Goal: Transaction & Acquisition: Purchase product/service

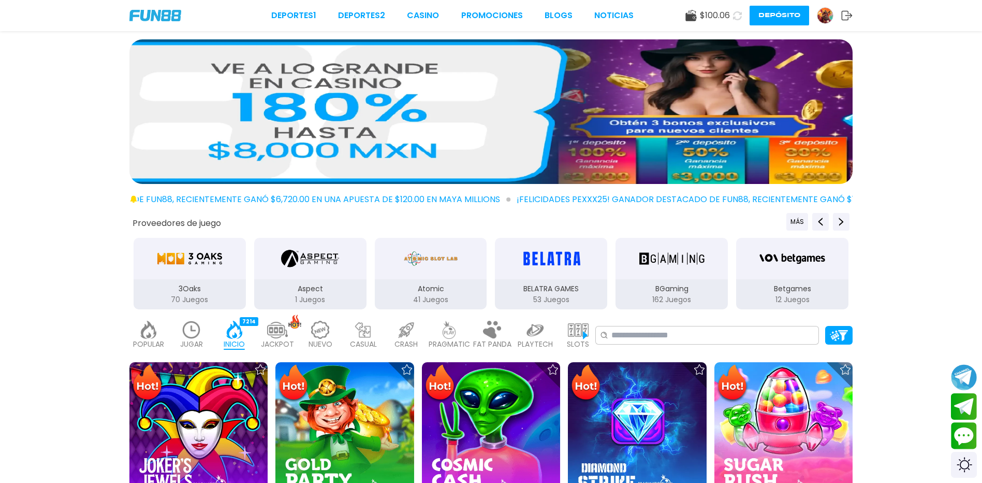
click at [736, 16] on icon at bounding box center [738, 15] width 12 height 12
click at [441, 14] on div "Deportes 1 Deportes 2 CASINO Promociones BLOGS NOTICIAS" at bounding box center [452, 15] width 362 height 12
click at [423, 15] on link "CASINO" at bounding box center [423, 15] width 32 height 12
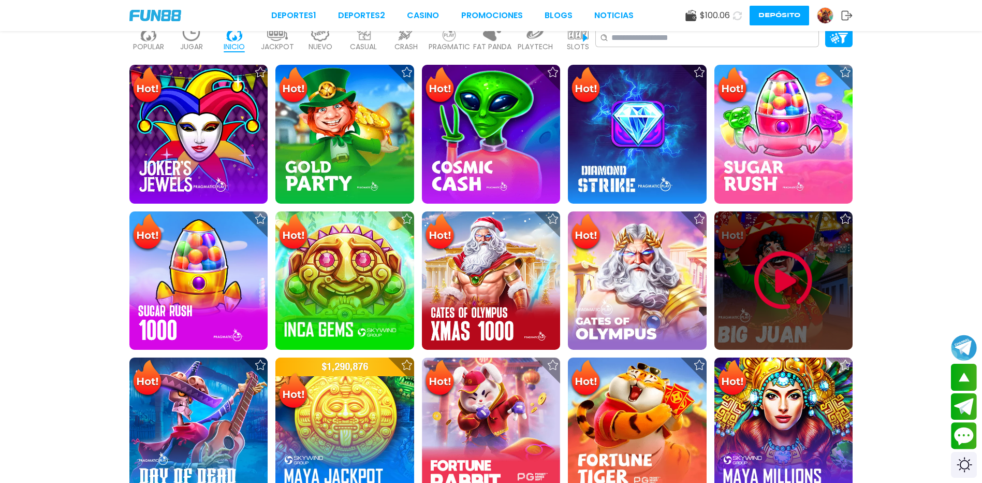
scroll to position [362, 0]
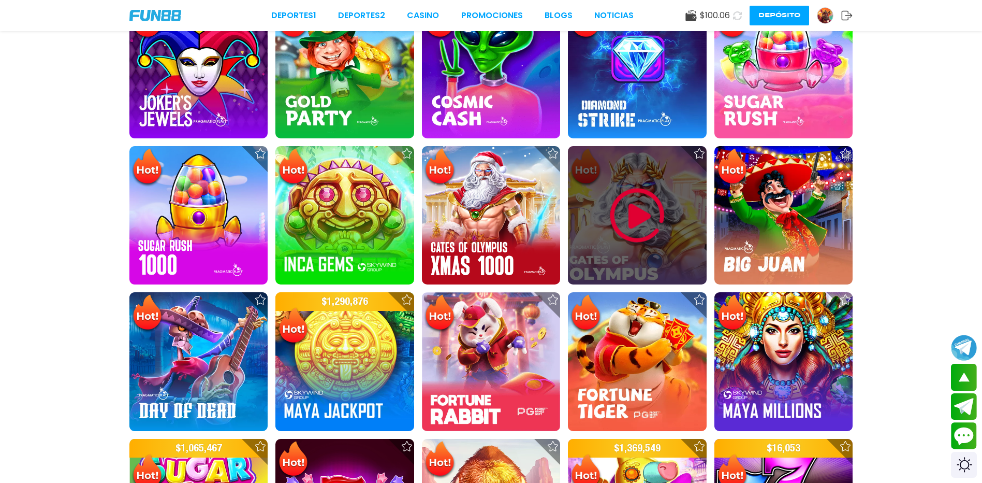
click at [647, 201] on img at bounding box center [637, 215] width 62 height 62
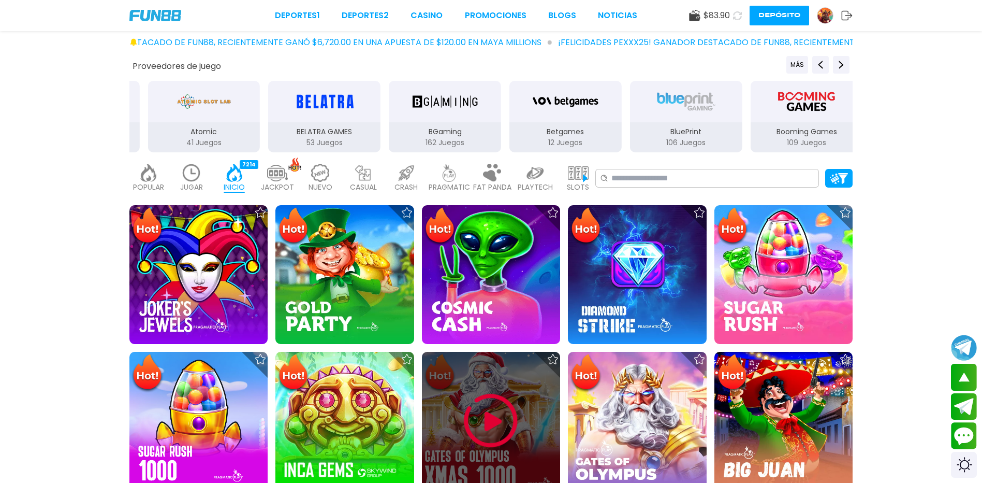
scroll to position [155, 0]
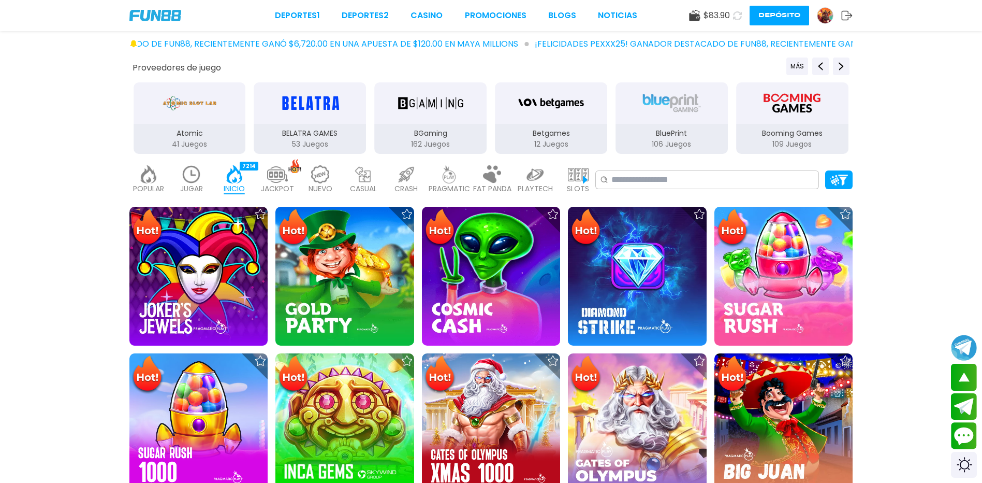
click at [459, 187] on p "PRAGMATIC" at bounding box center [449, 188] width 41 height 11
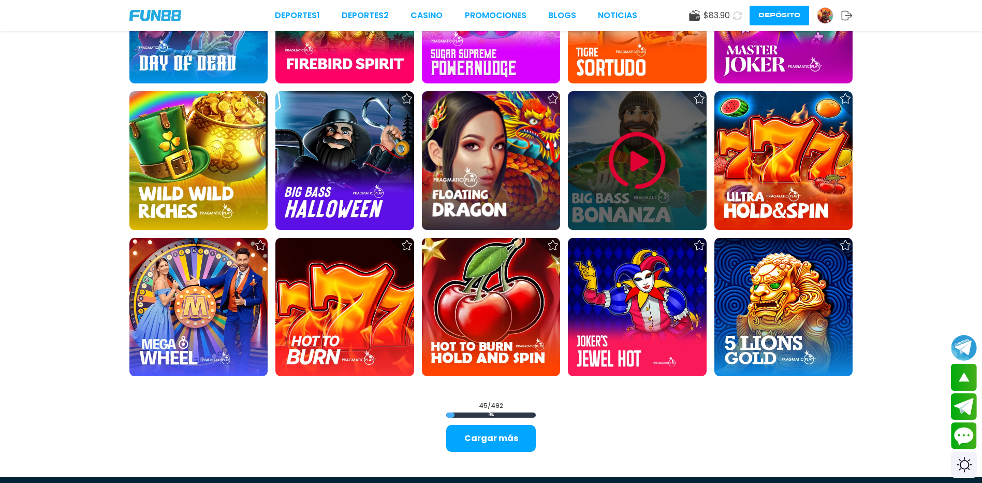
scroll to position [1295, 0]
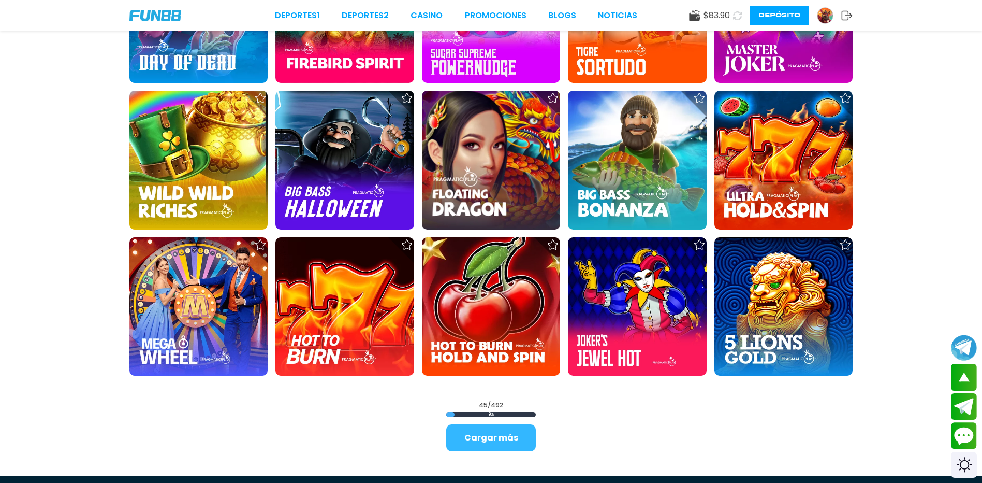
click at [494, 437] on button "Cargar más" at bounding box center [491, 437] width 90 height 27
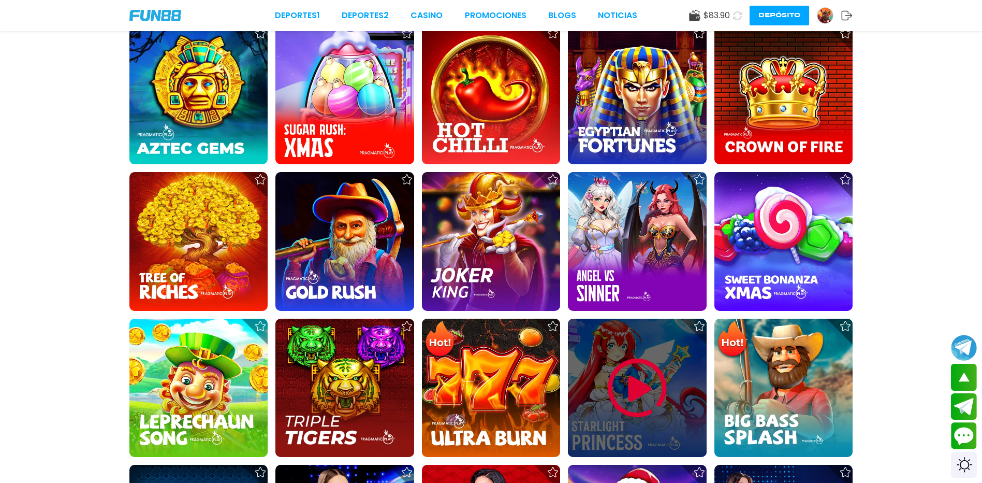
scroll to position [1709, 0]
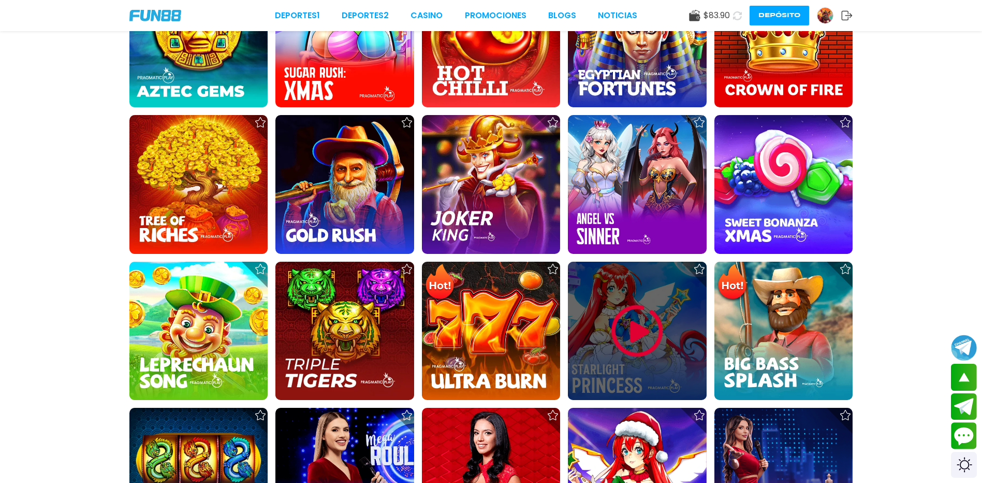
click at [644, 339] on img at bounding box center [637, 331] width 62 height 62
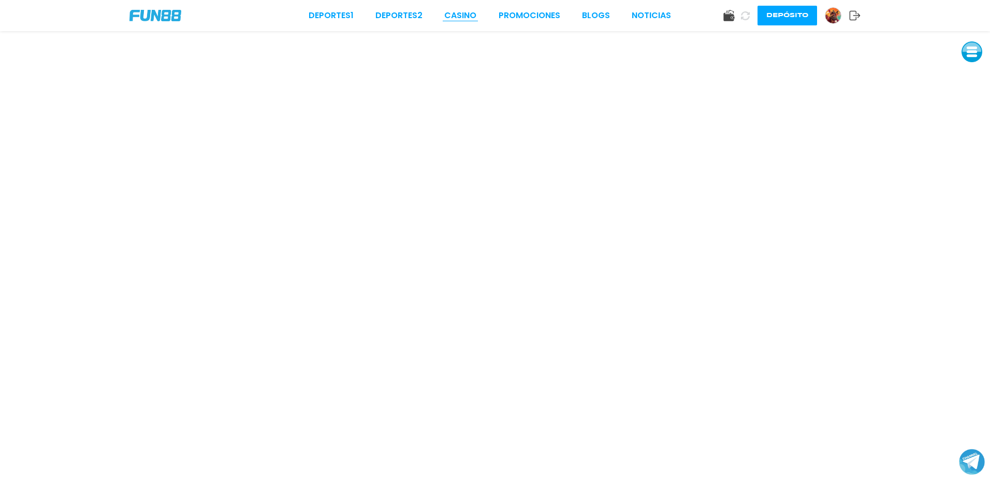
click at [461, 19] on link "CASINO" at bounding box center [460, 15] width 32 height 12
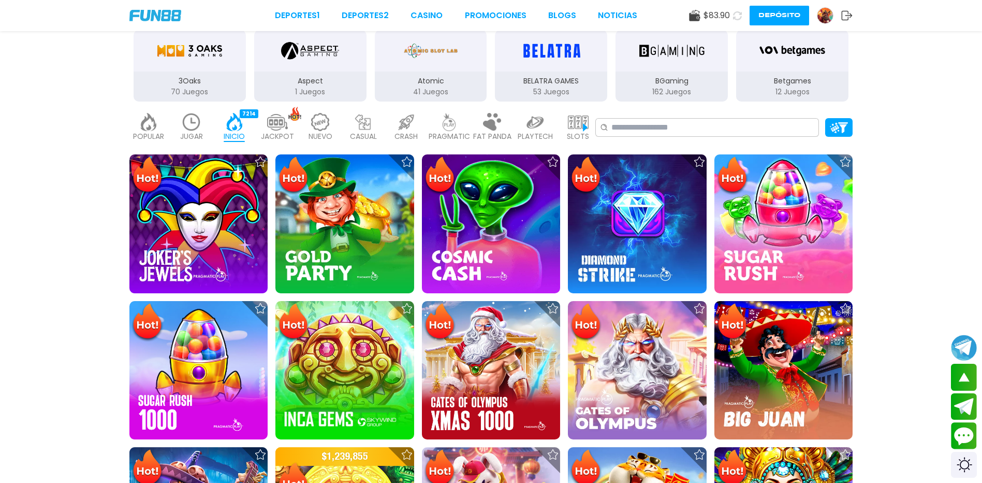
scroll to position [207, 0]
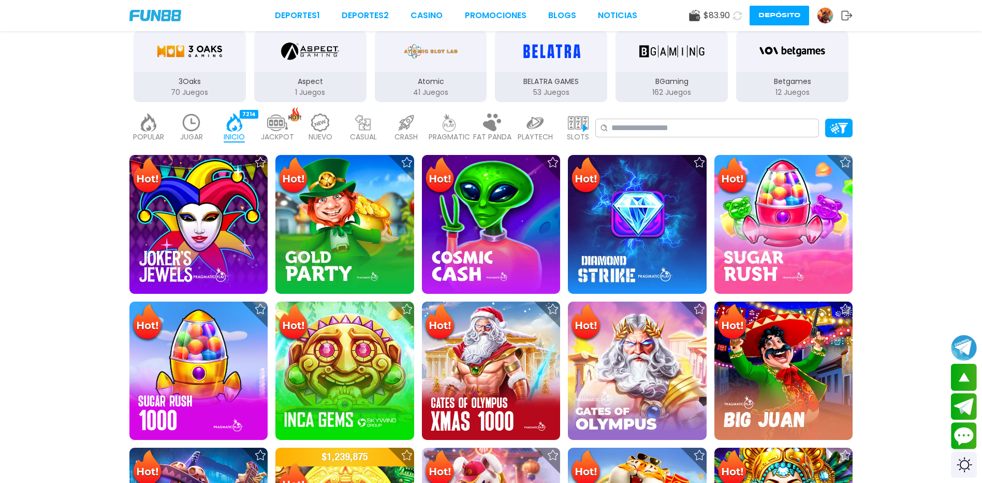
click at [443, 130] on img at bounding box center [449, 122] width 21 height 18
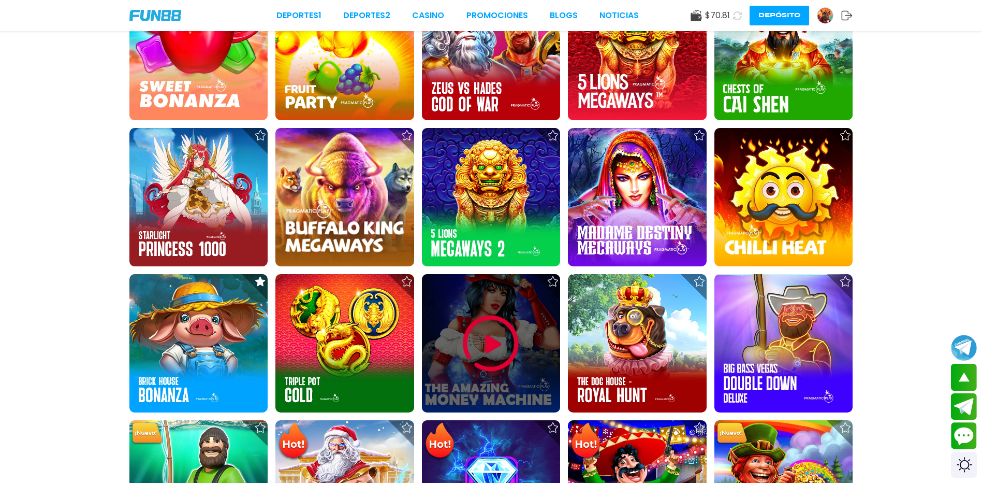
scroll to position [673, 0]
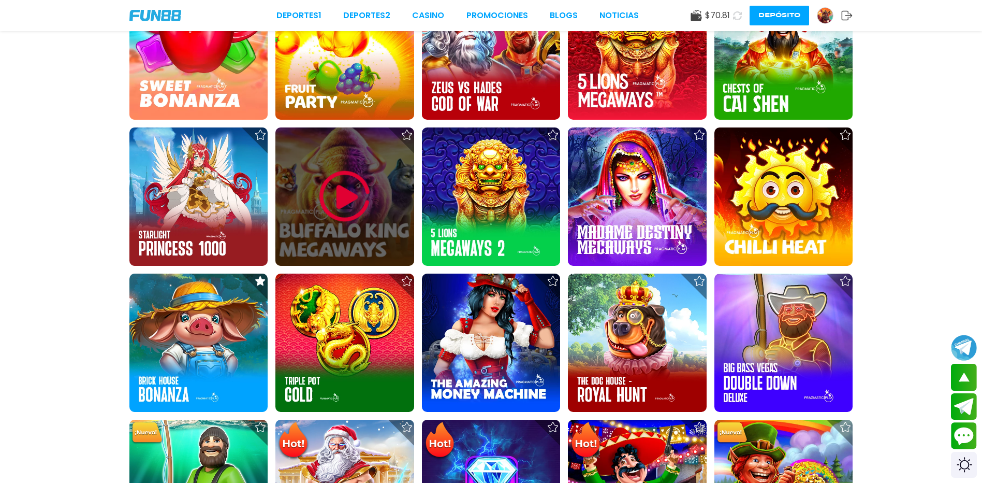
click at [341, 205] on img at bounding box center [345, 196] width 62 height 62
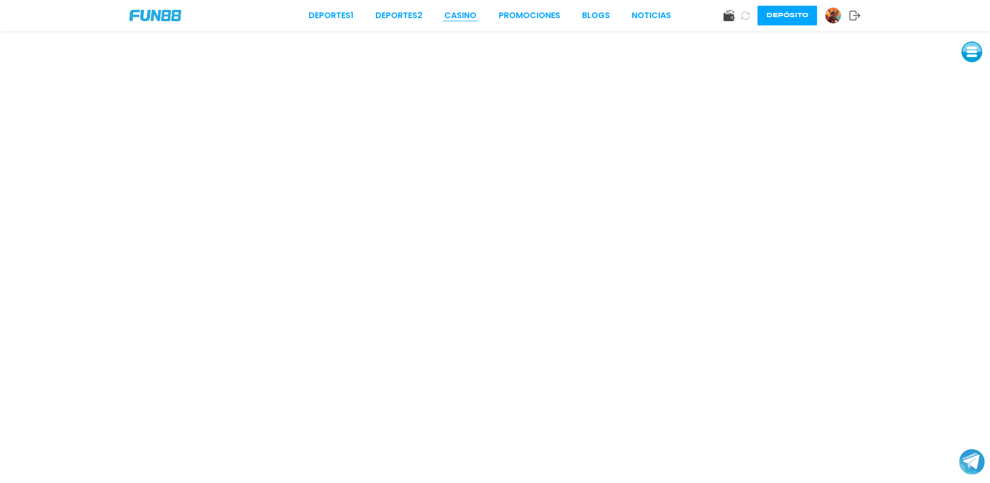
click at [467, 15] on link "CASINO" at bounding box center [460, 15] width 32 height 12
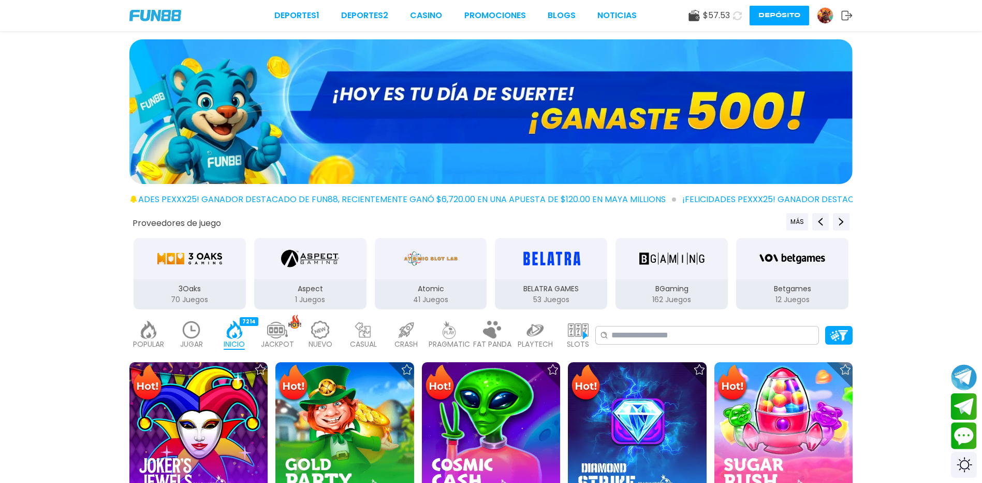
click at [454, 337] on img at bounding box center [449, 330] width 21 height 18
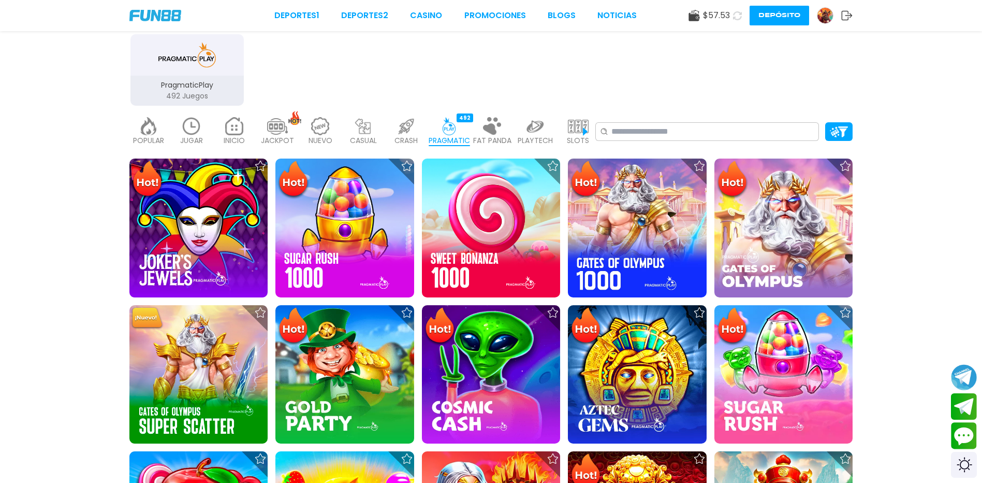
scroll to position [207, 0]
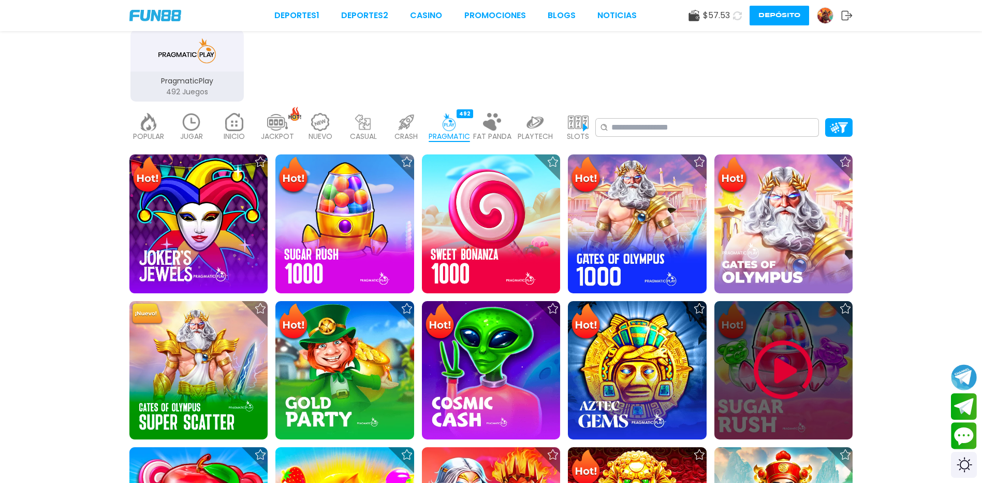
click at [769, 364] on img at bounding box center [783, 370] width 62 height 62
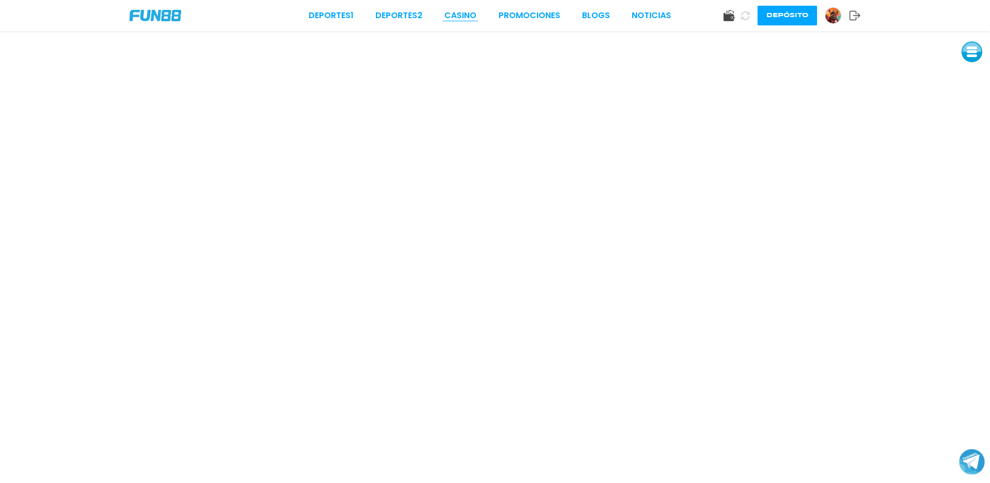
click at [470, 15] on link "CASINO" at bounding box center [460, 15] width 32 height 12
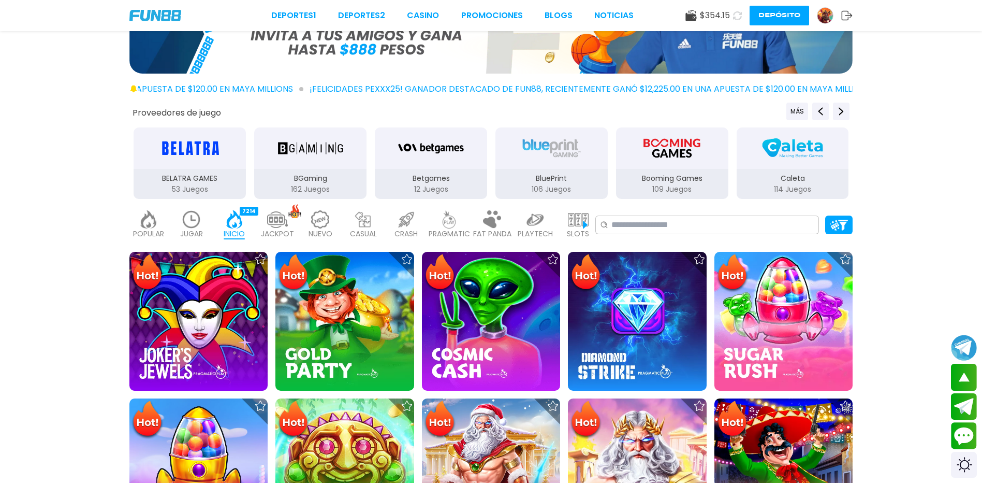
scroll to position [104, 0]
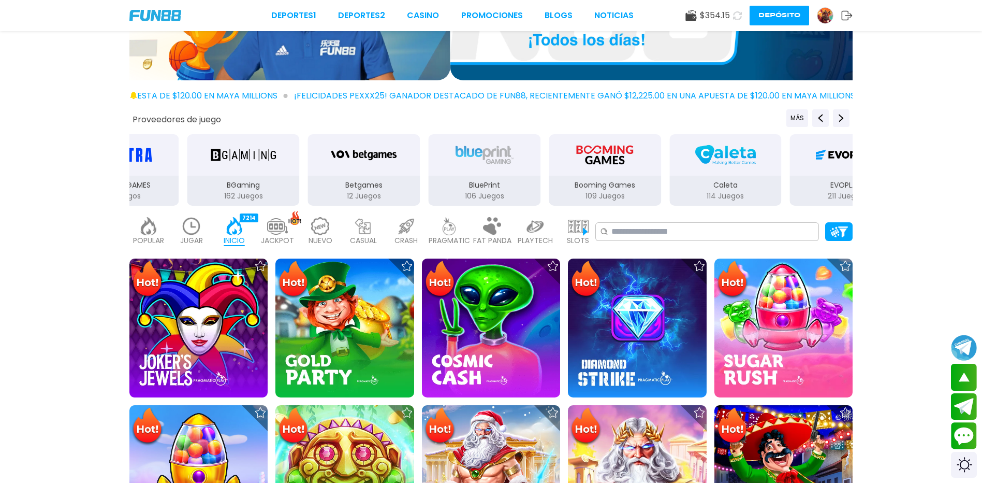
click at [447, 232] on img at bounding box center [449, 226] width 21 height 18
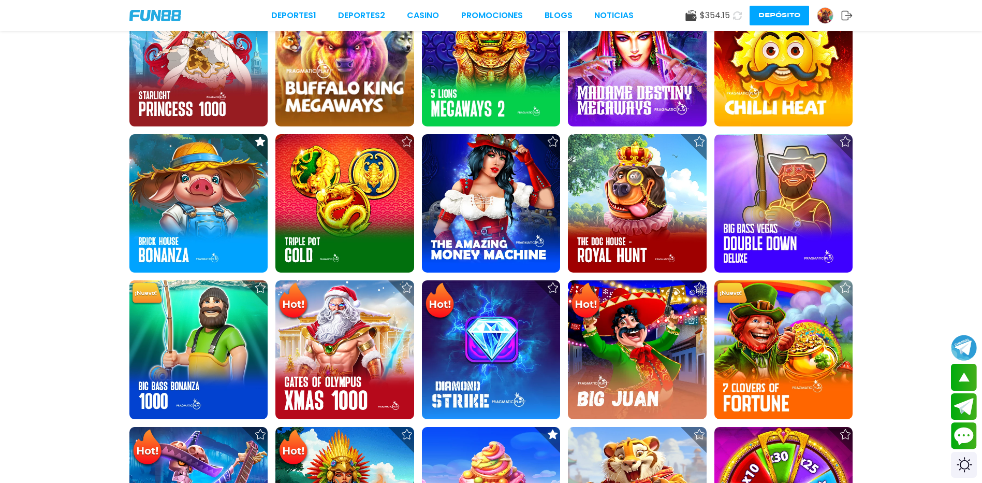
scroll to position [829, 0]
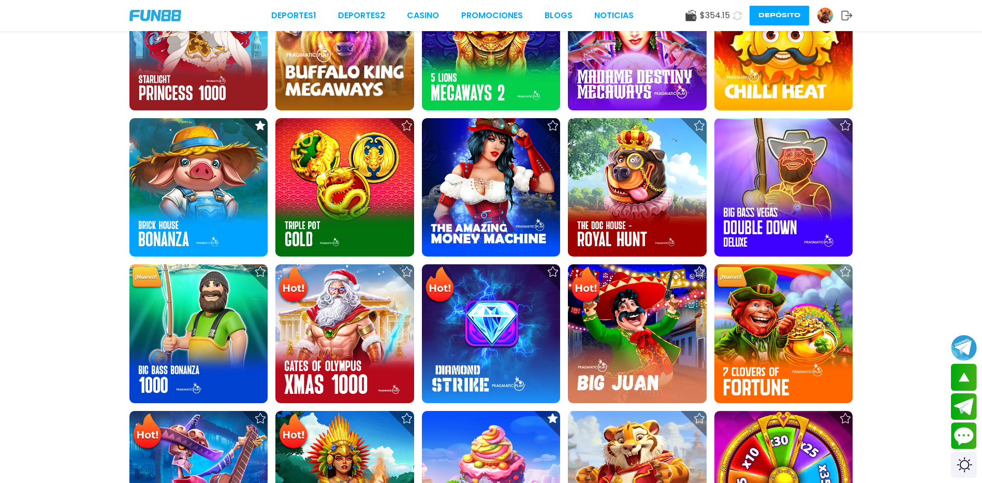
click at [734, 10] on button at bounding box center [737, 15] width 15 height 15
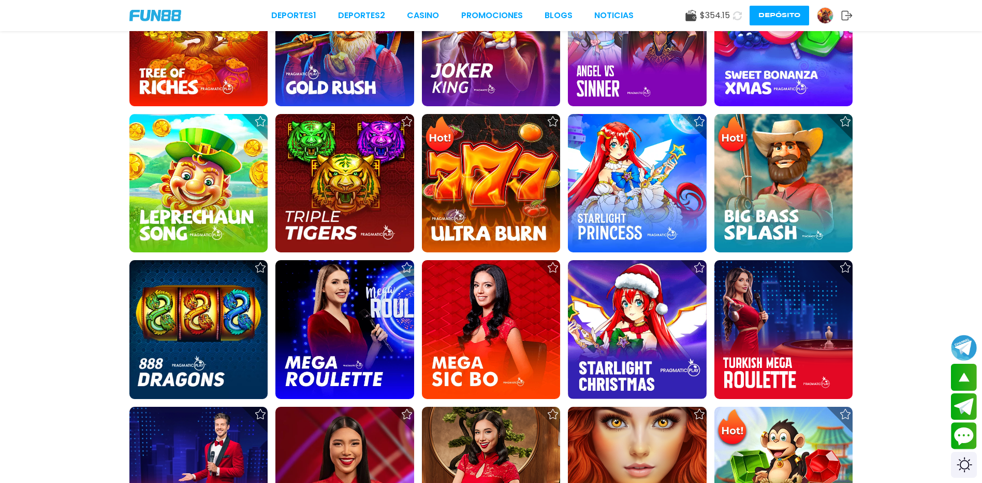
scroll to position [1864, 0]
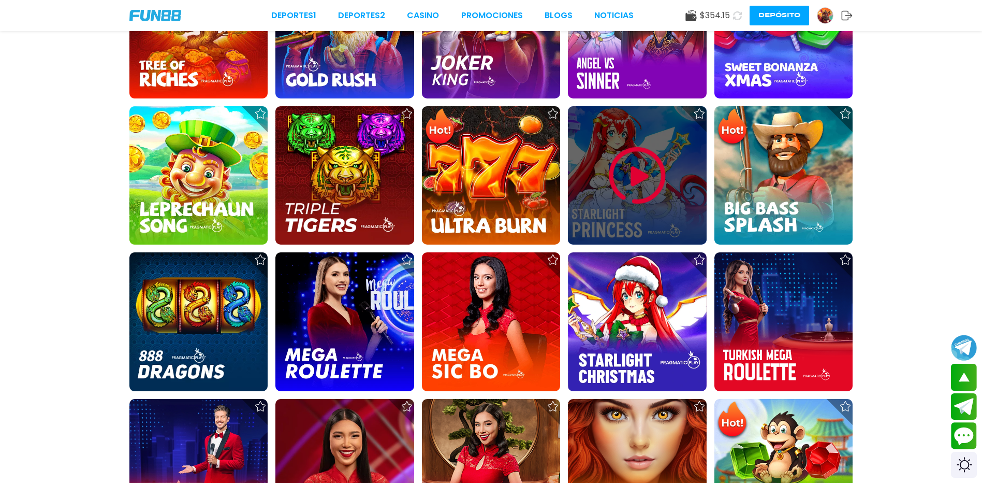
click at [668, 173] on img at bounding box center [637, 175] width 62 height 62
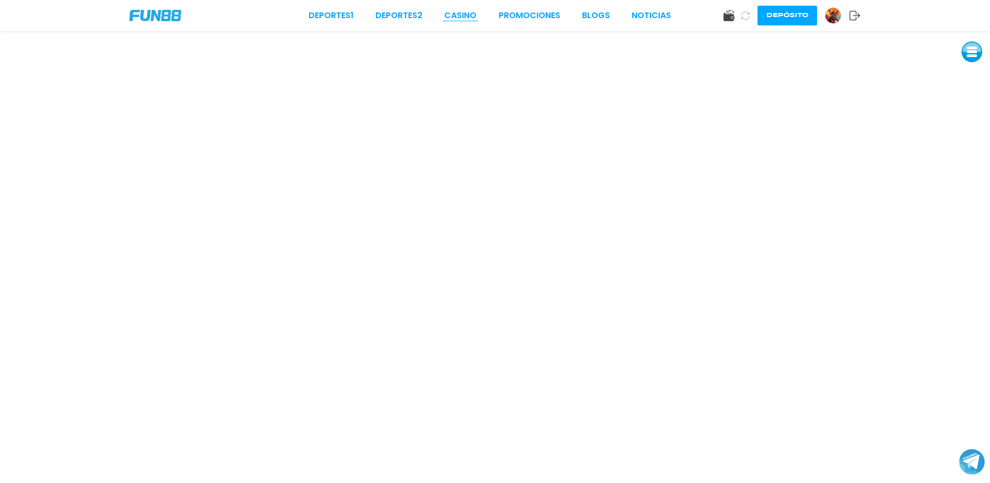
click at [471, 10] on link "CASINO" at bounding box center [460, 15] width 32 height 12
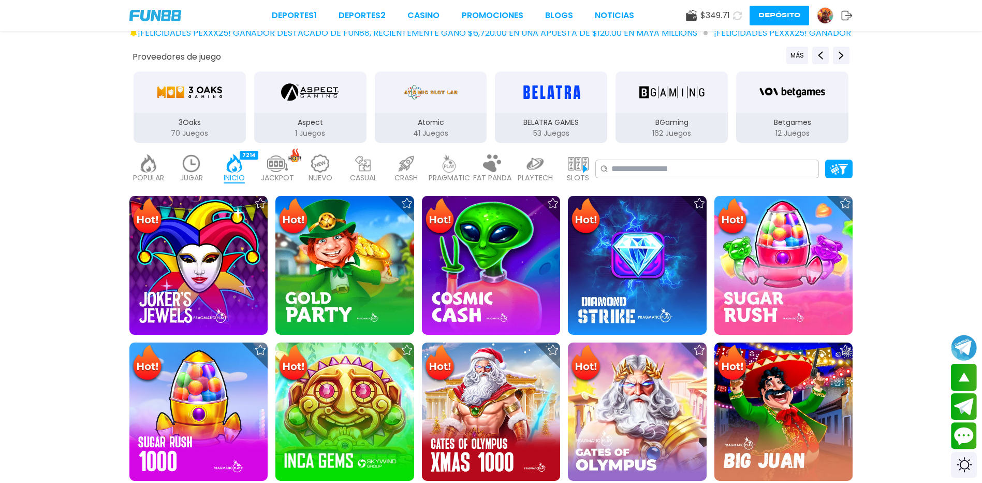
scroll to position [155, 0]
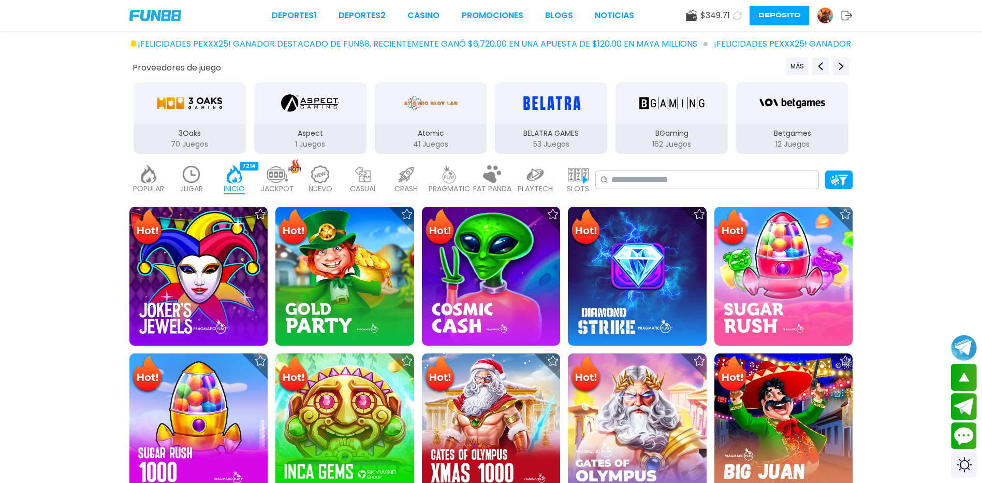
click at [457, 182] on img at bounding box center [449, 174] width 21 height 18
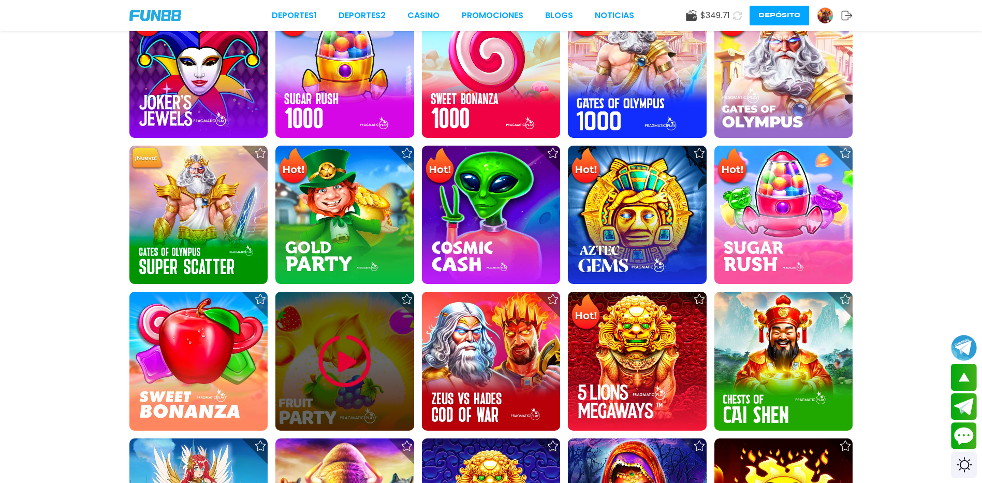
scroll to position [621, 0]
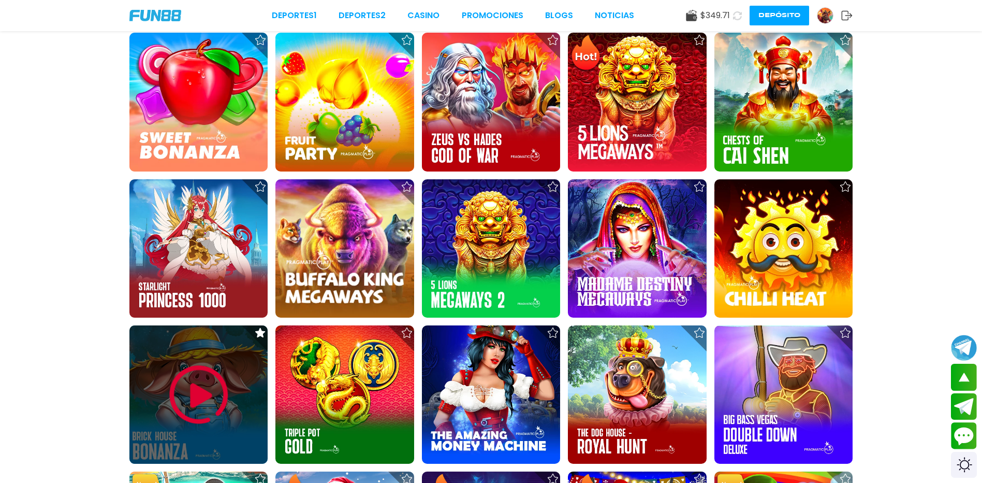
click at [184, 386] on img at bounding box center [199, 395] width 62 height 62
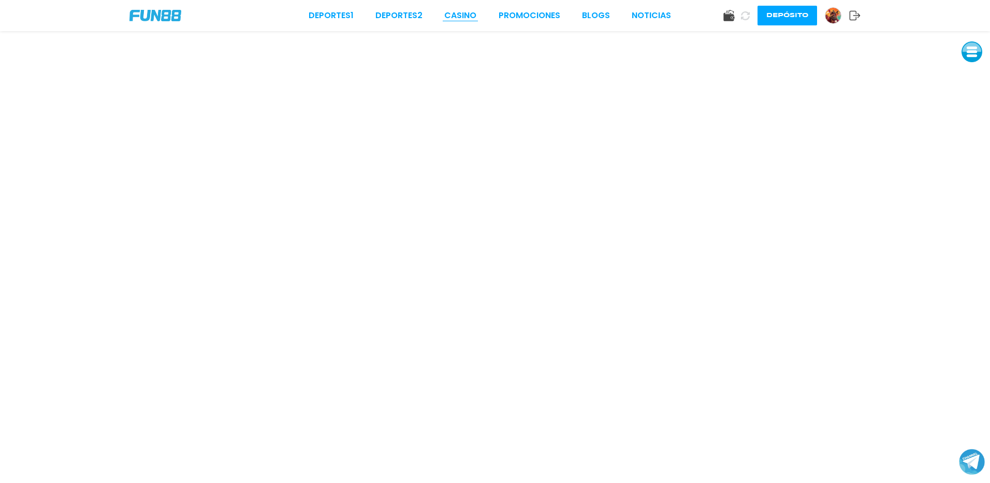
click at [475, 14] on link "CASINO" at bounding box center [460, 15] width 32 height 12
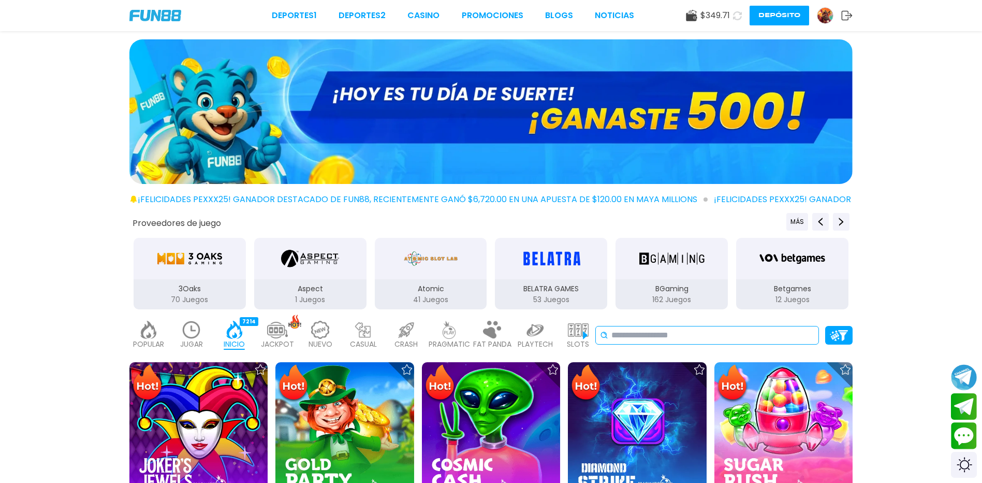
click at [663, 337] on input at bounding box center [713, 335] width 203 height 12
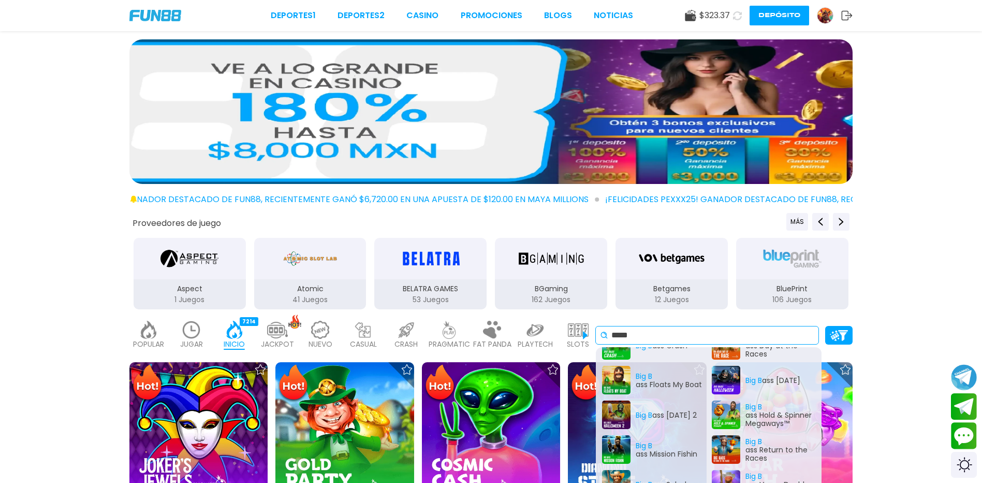
scroll to position [259, 0]
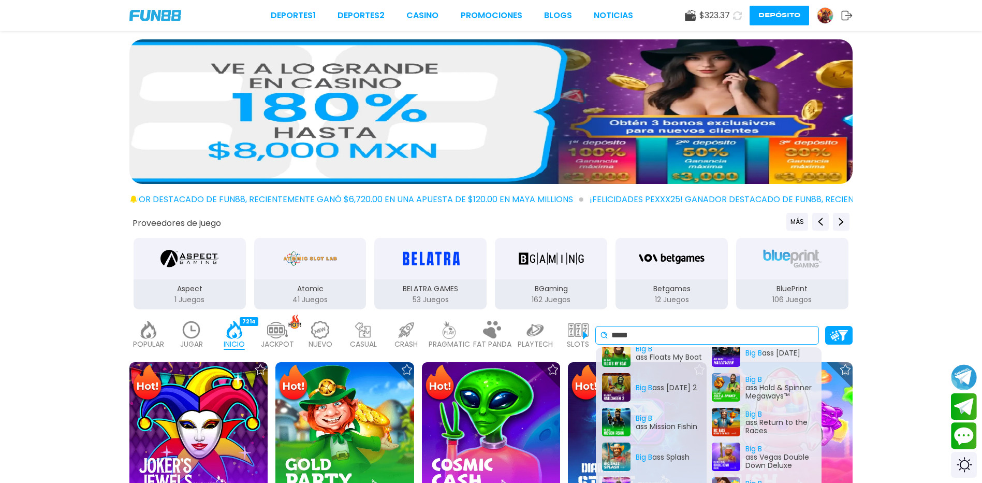
type input "*****"
click at [717, 426] on div "Big B ass Return to the Races" at bounding box center [764, 422] width 104 height 28
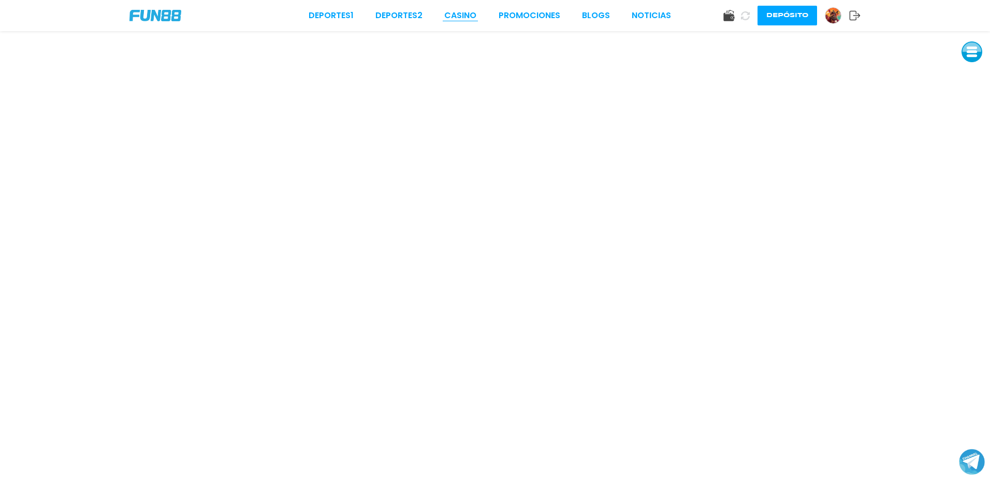
click at [456, 13] on link "CASINO" at bounding box center [460, 15] width 32 height 12
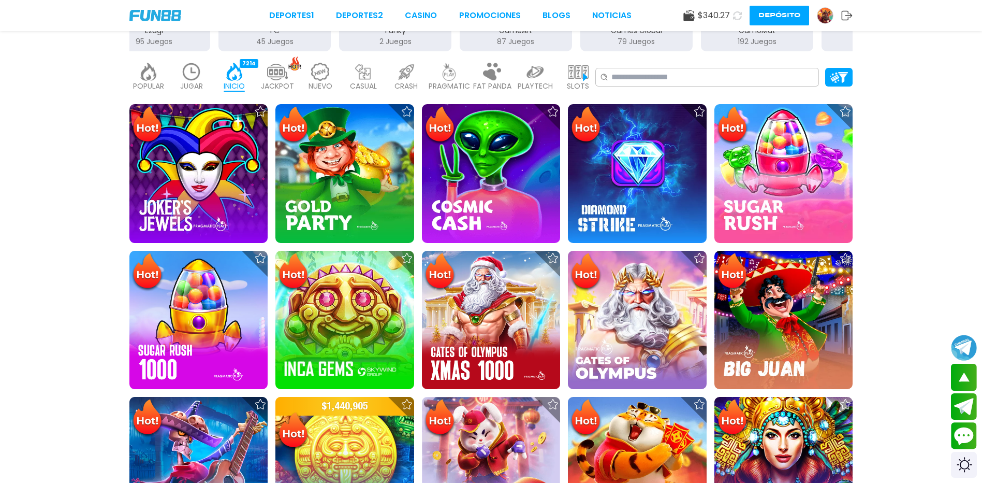
scroll to position [155, 0]
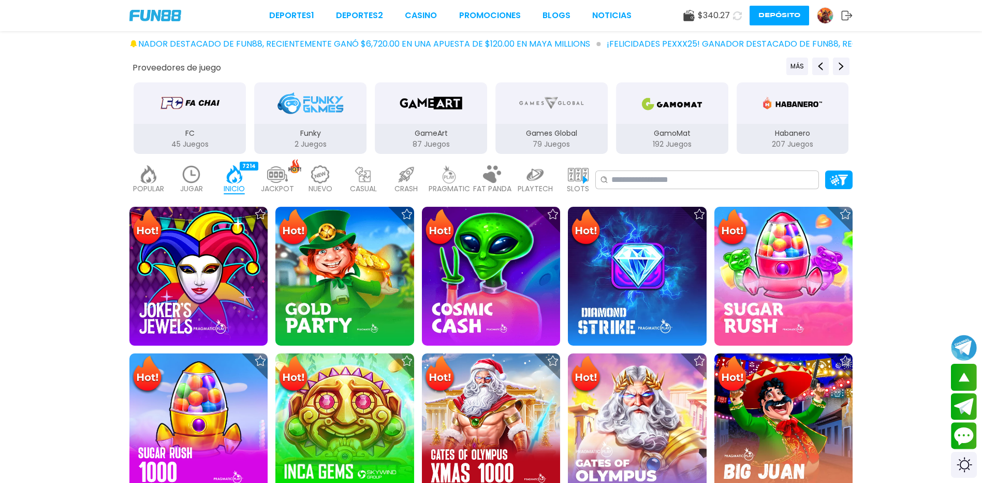
click at [459, 180] on img at bounding box center [449, 174] width 21 height 18
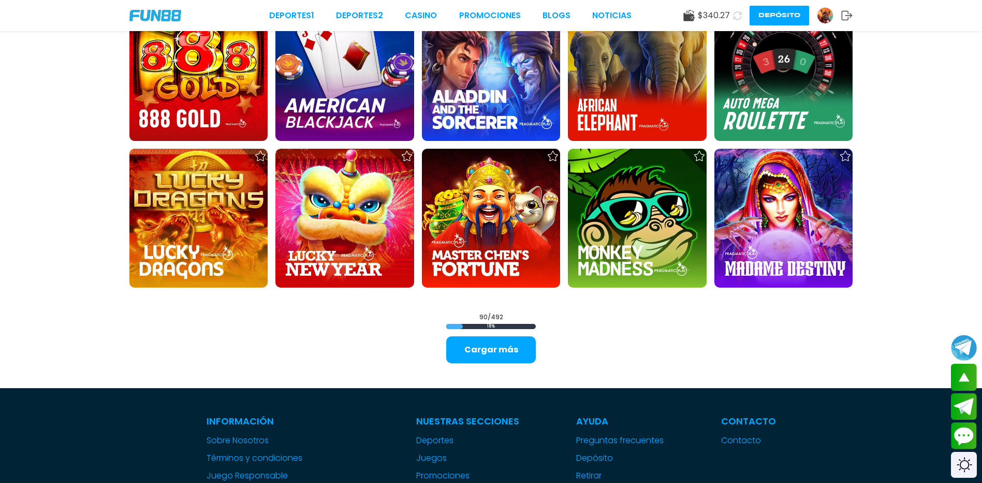
scroll to position [2796, 0]
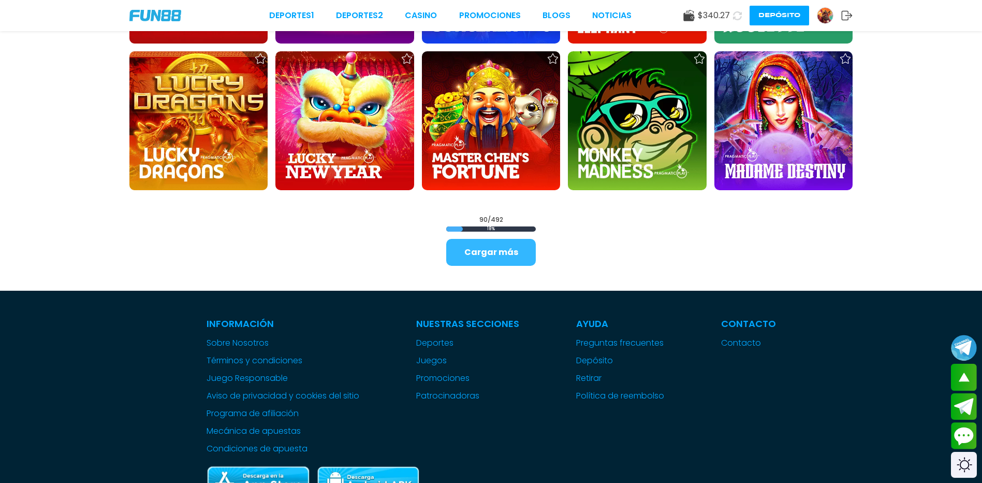
click at [513, 262] on button "Cargar más" at bounding box center [491, 252] width 90 height 27
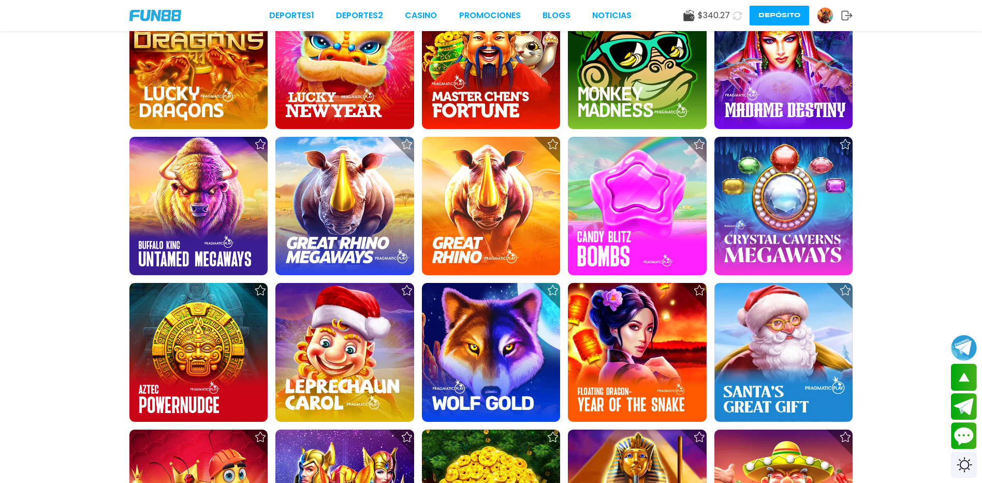
scroll to position [3004, 0]
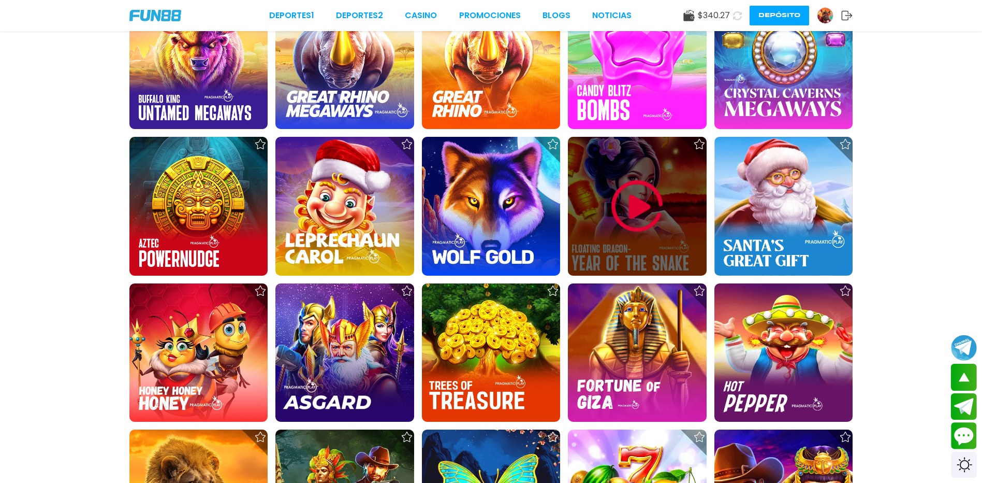
click at [656, 214] on img at bounding box center [637, 206] width 62 height 62
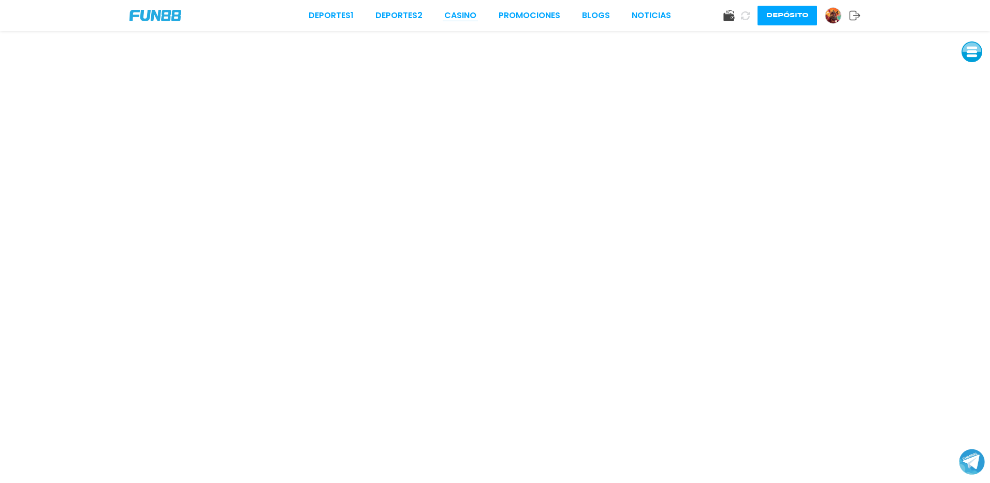
click at [447, 16] on link "CASINO" at bounding box center [460, 15] width 32 height 12
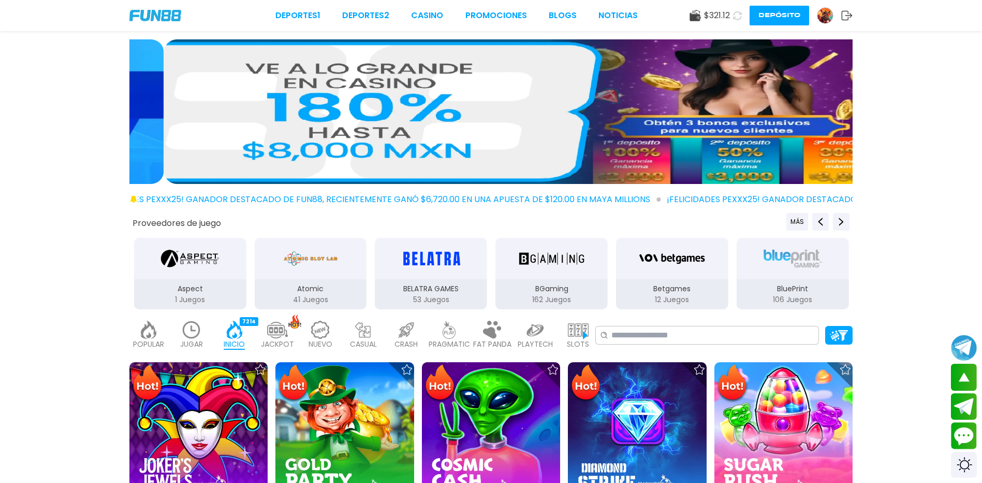
click at [457, 326] on img at bounding box center [449, 330] width 21 height 18
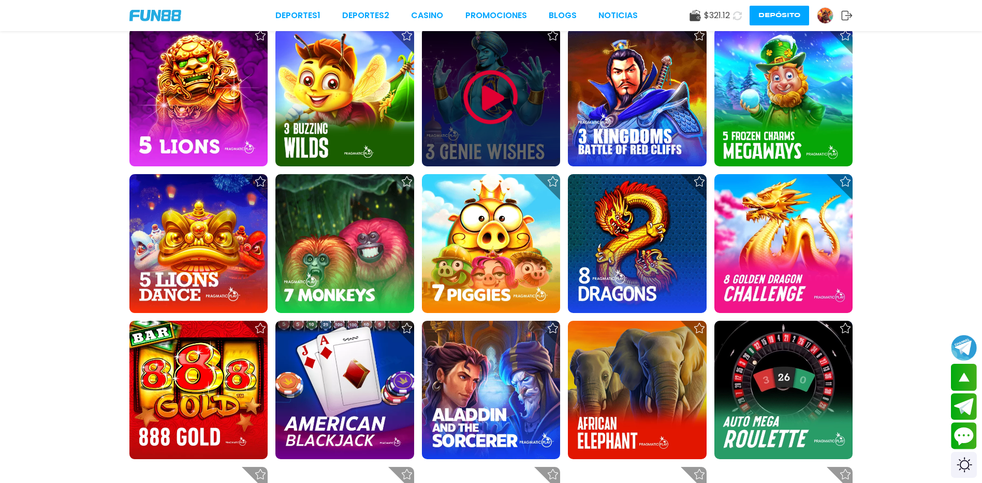
scroll to position [2382, 0]
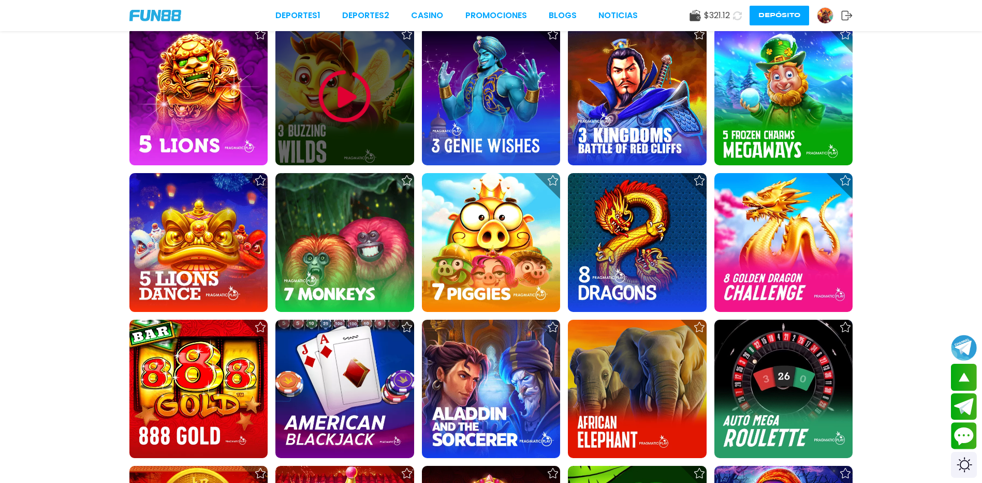
click at [353, 109] on img at bounding box center [345, 96] width 62 height 62
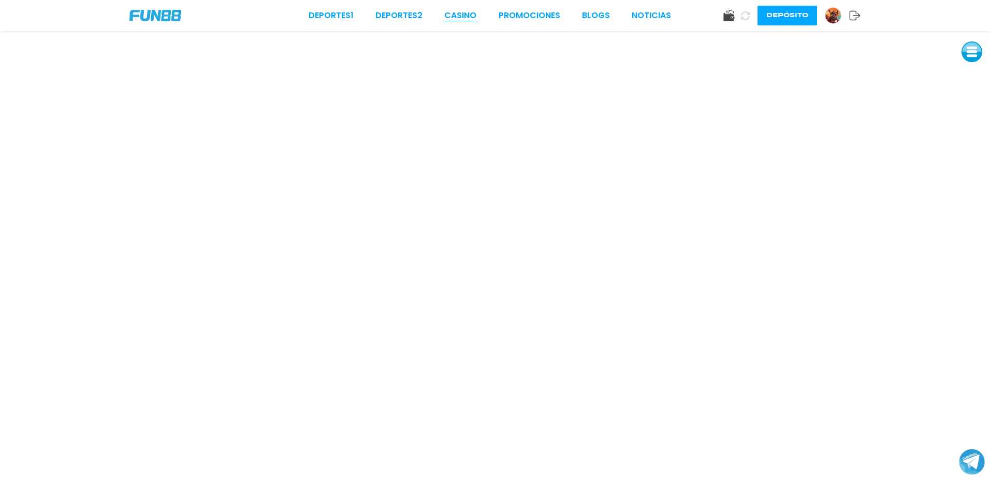
click at [465, 14] on link "CASINO" at bounding box center [460, 15] width 32 height 12
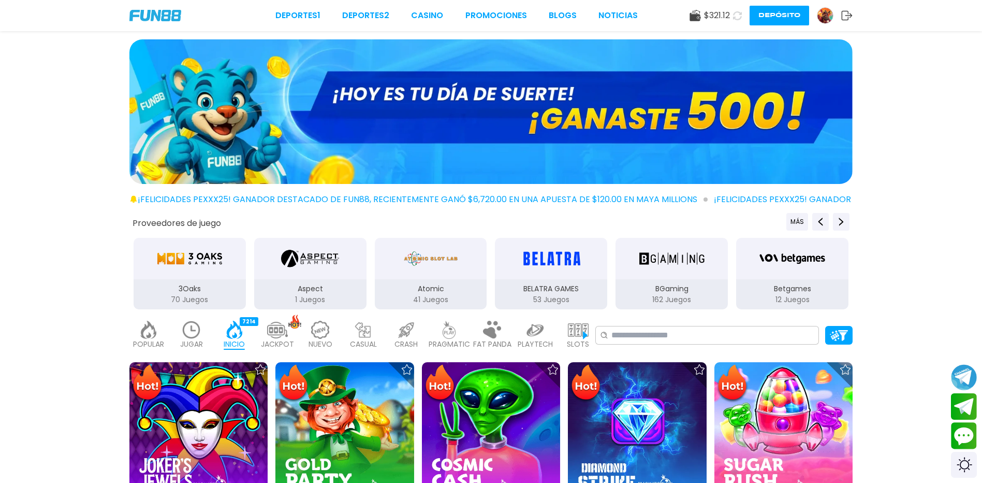
click at [782, 13] on button "Depósito" at bounding box center [780, 16] width 60 height 20
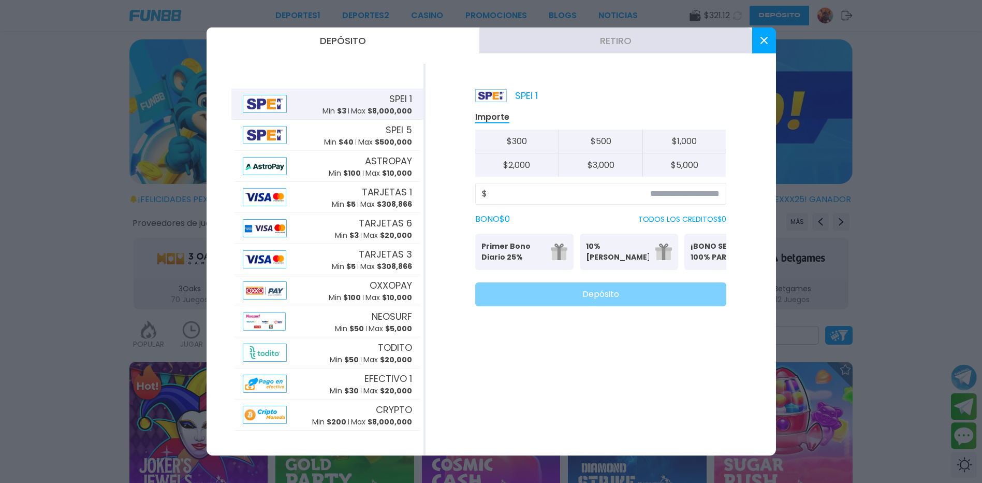
click at [623, 43] on button "Retiro" at bounding box center [616, 40] width 273 height 26
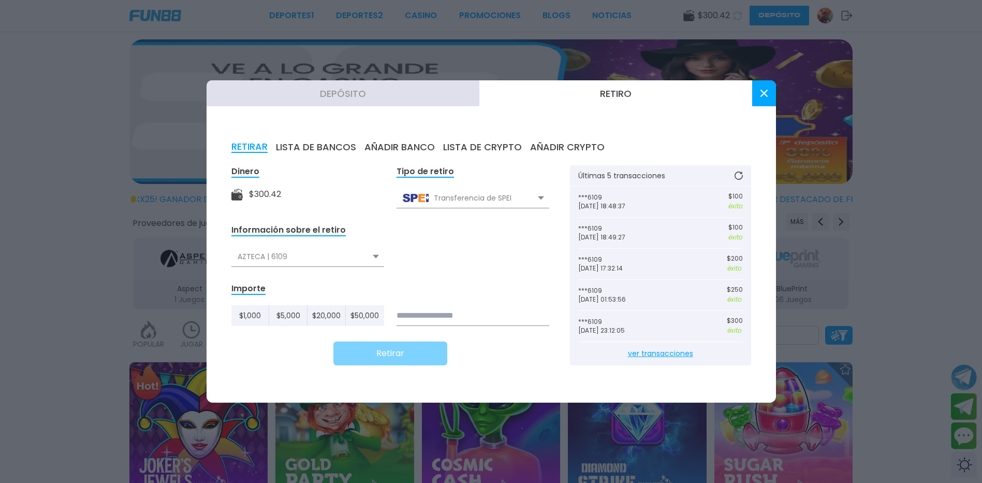
click at [490, 319] on input at bounding box center [473, 315] width 153 height 21
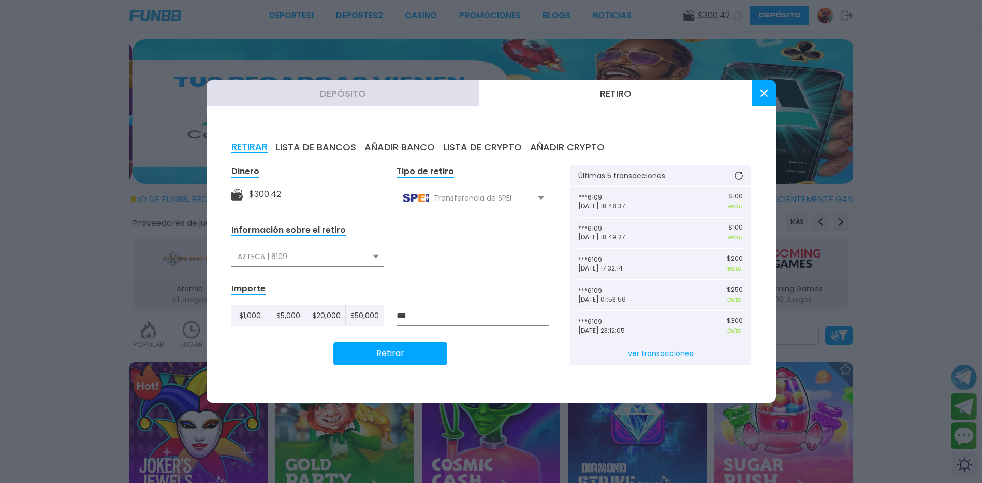
type input "***"
click at [419, 355] on button "Retirar" at bounding box center [390, 353] width 114 height 24
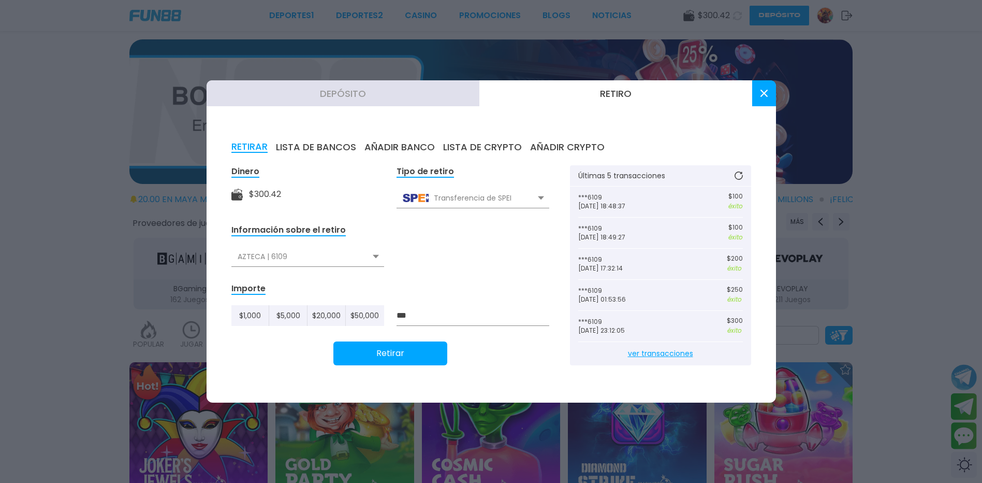
click at [739, 178] on icon at bounding box center [739, 175] width 8 height 8
click at [737, 176] on icon at bounding box center [739, 175] width 8 height 8
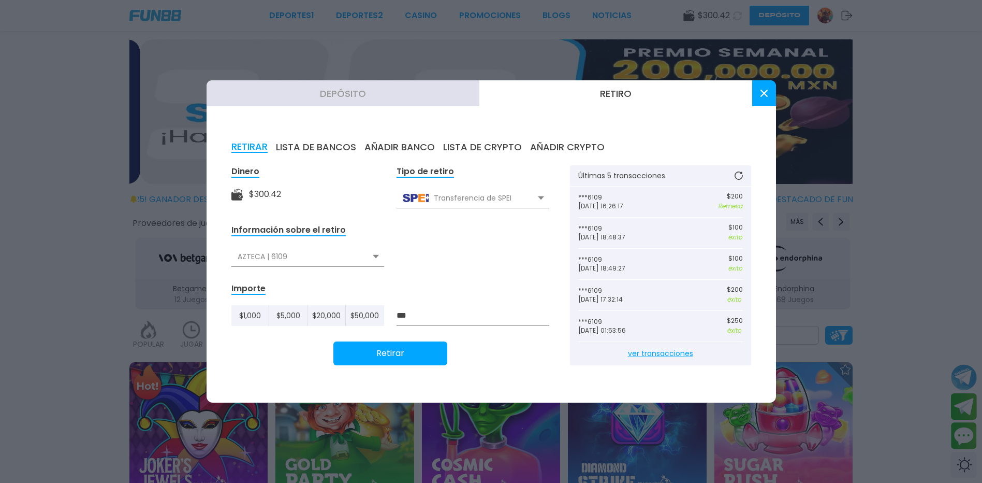
click at [741, 171] on button at bounding box center [739, 175] width 26 height 22
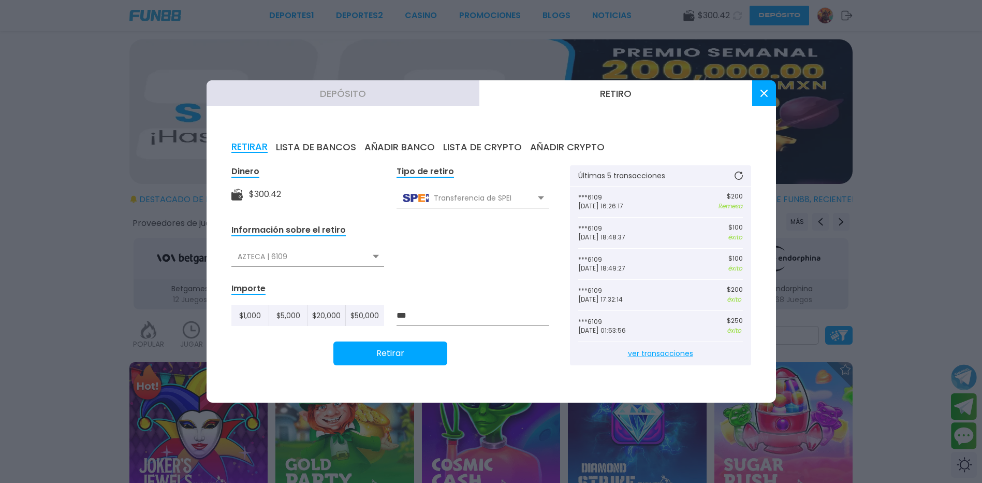
click at [748, 183] on button at bounding box center [739, 175] width 26 height 22
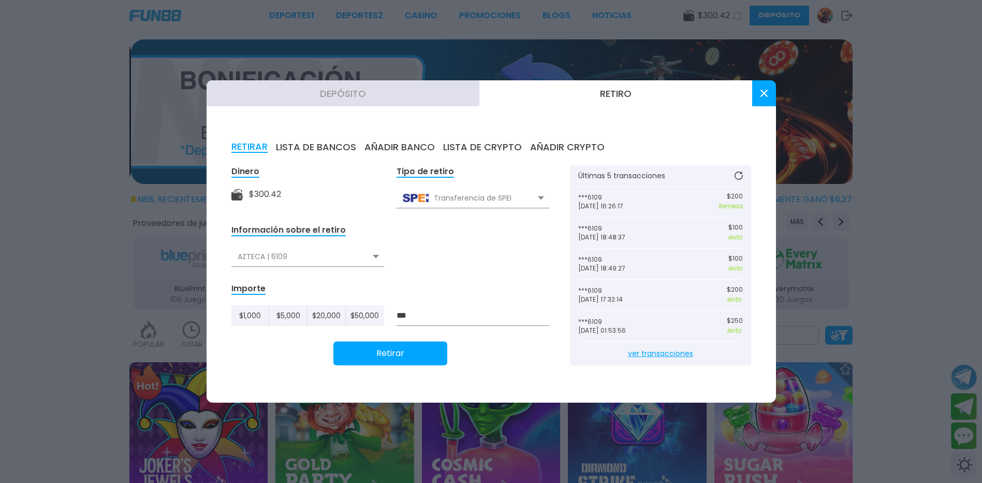
click at [737, 174] on icon at bounding box center [739, 176] width 10 height 10
click at [743, 171] on button at bounding box center [739, 175] width 30 height 27
click at [743, 176] on use at bounding box center [738, 175] width 9 height 9
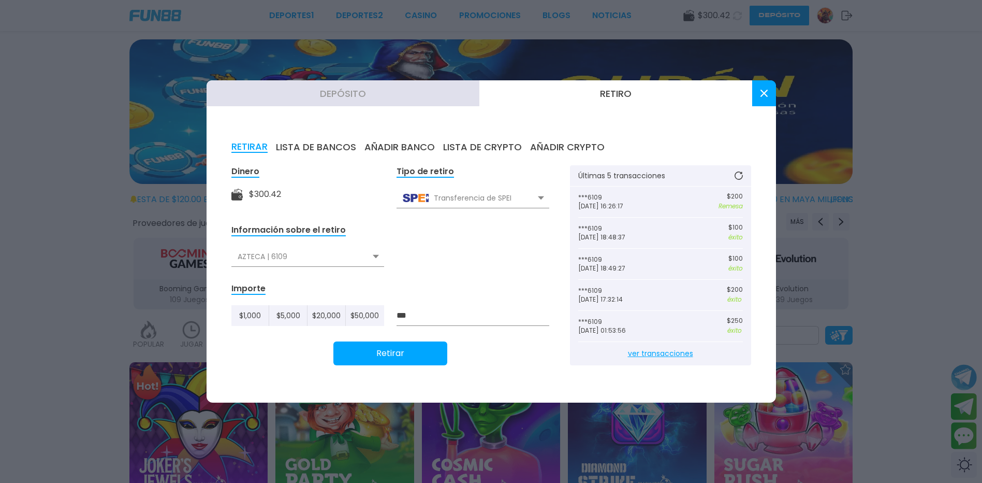
click at [739, 181] on button at bounding box center [739, 175] width 26 height 22
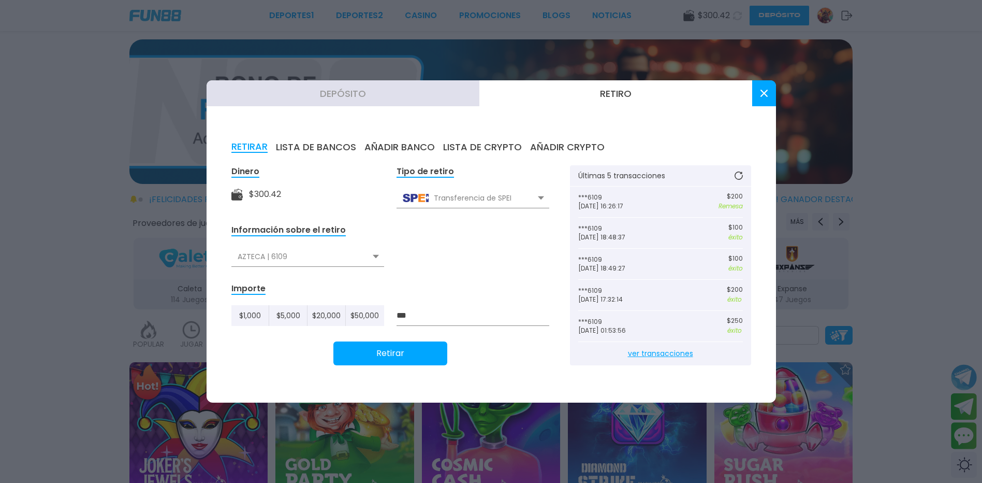
click at [744, 183] on button at bounding box center [738, 176] width 27 height 24
click at [764, 98] on button at bounding box center [764, 93] width 24 height 26
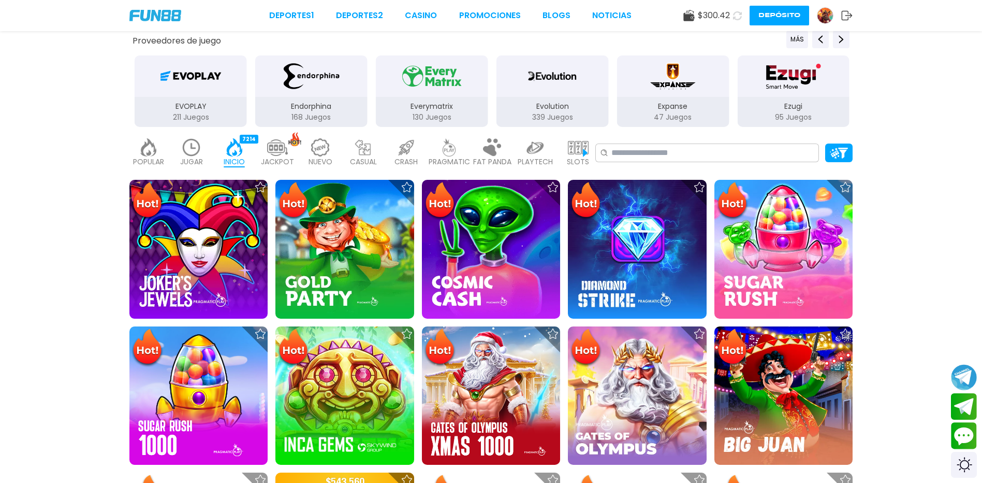
scroll to position [207, 0]
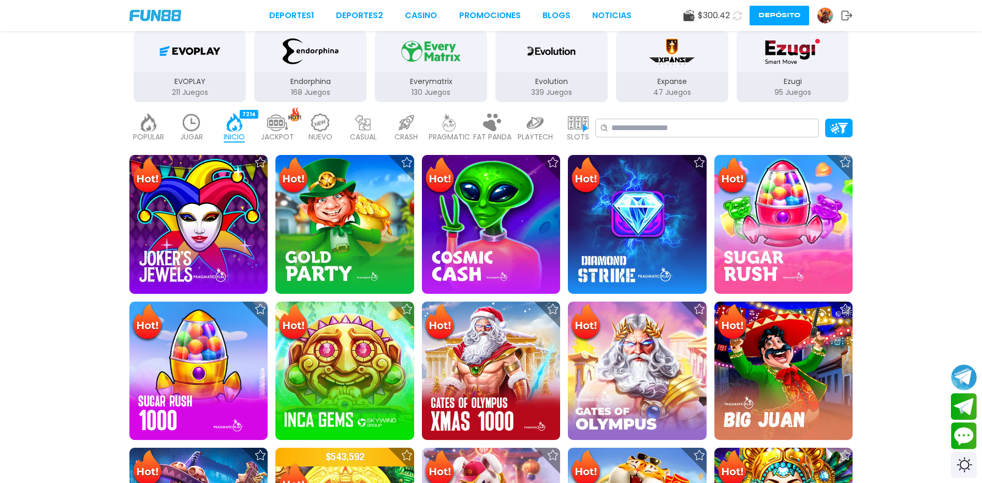
click at [742, 19] on icon at bounding box center [737, 15] width 10 height 10
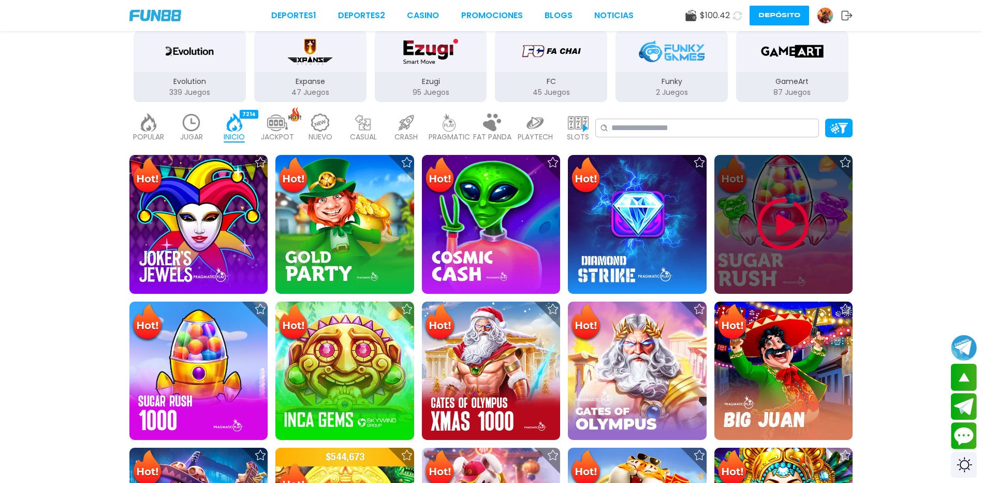
scroll to position [414, 0]
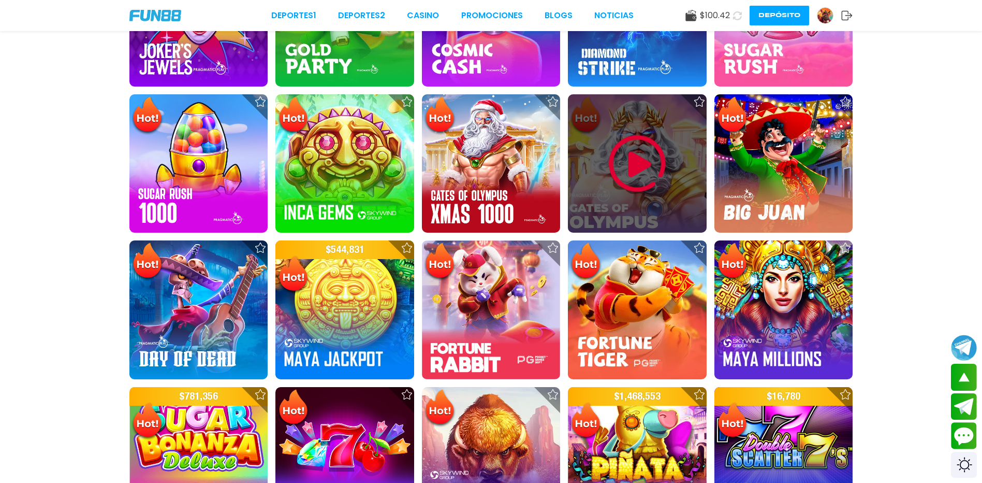
click at [648, 177] on img at bounding box center [637, 164] width 62 height 62
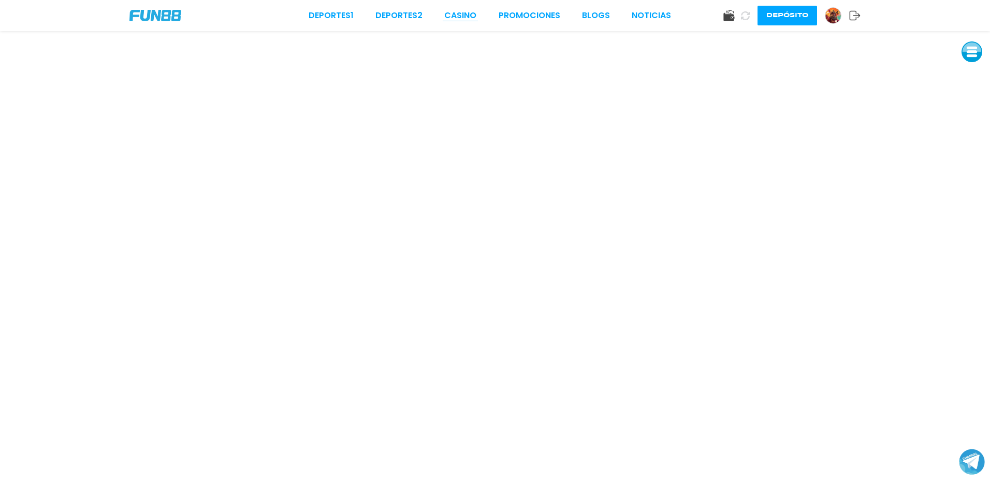
click at [466, 20] on link "CASINO" at bounding box center [460, 15] width 32 height 12
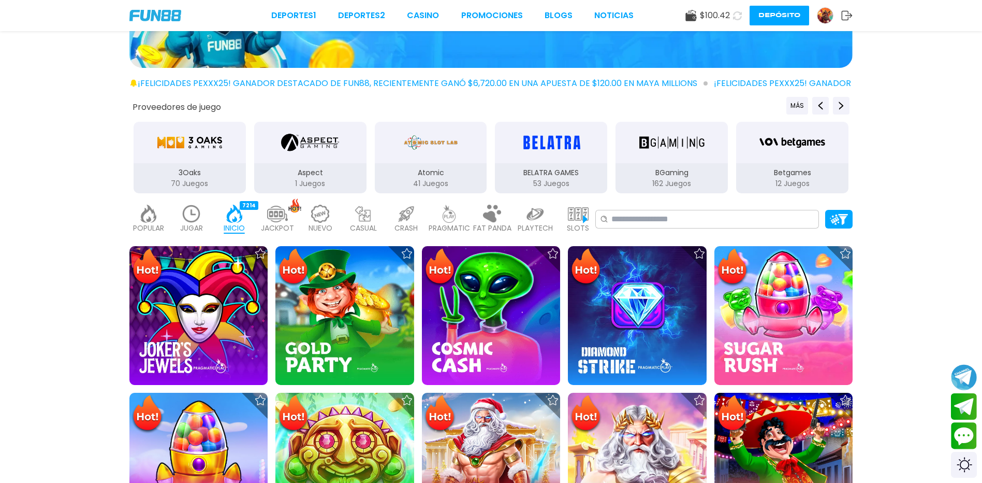
scroll to position [207, 0]
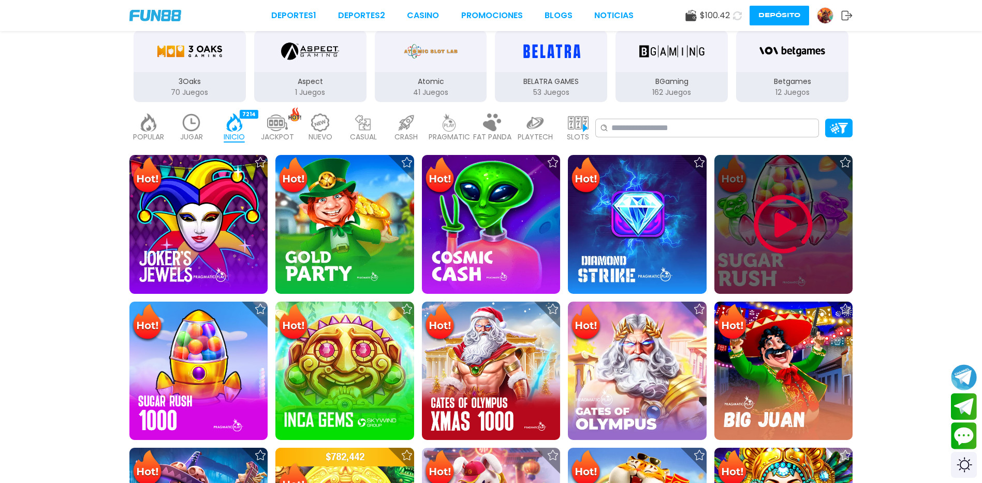
click at [780, 229] on img at bounding box center [783, 224] width 62 height 62
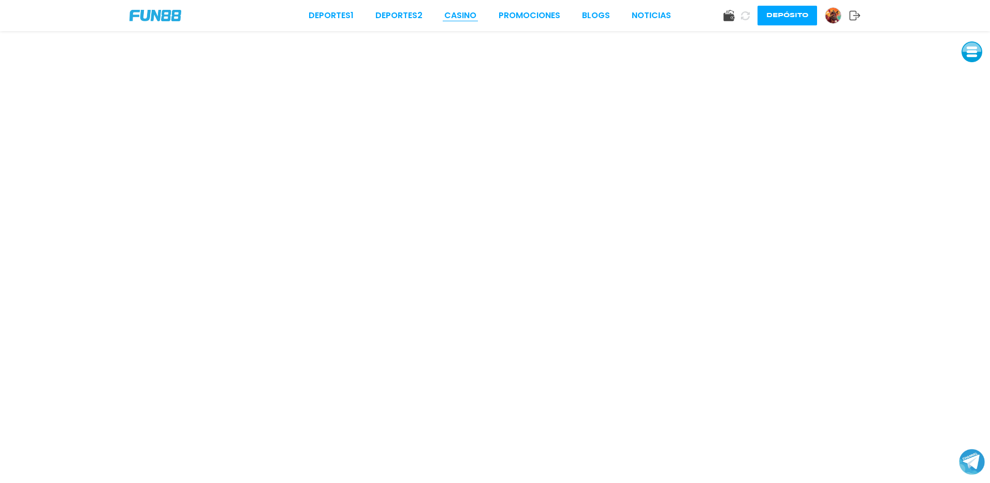
click at [453, 19] on link "CASINO" at bounding box center [460, 15] width 32 height 12
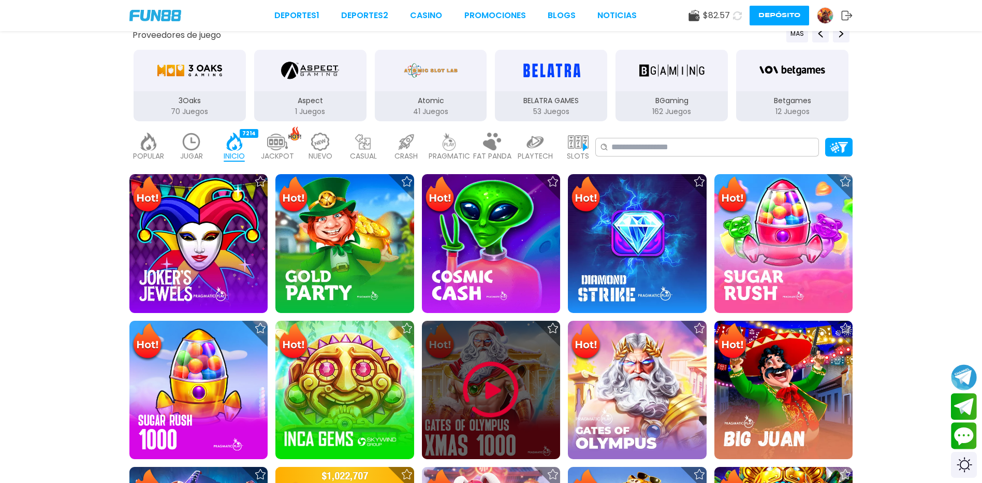
scroll to position [259, 0]
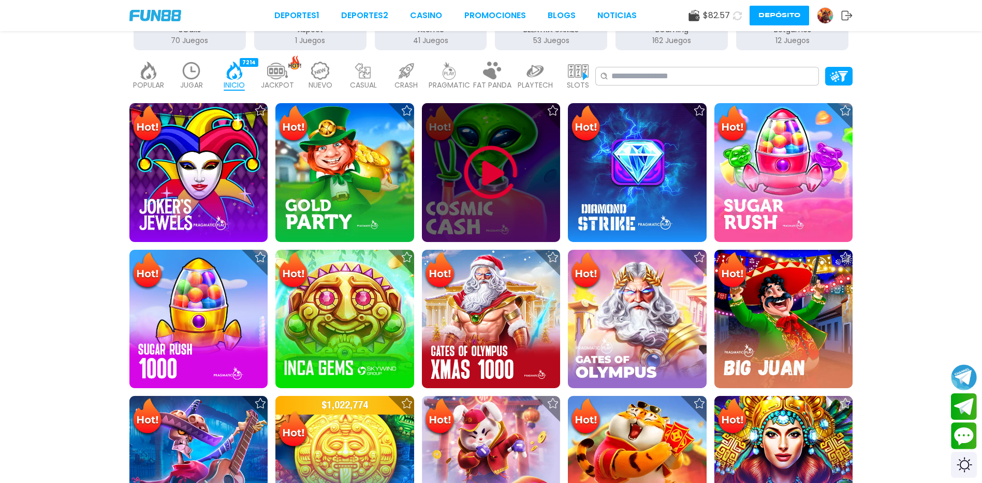
click at [475, 175] on img at bounding box center [491, 172] width 62 height 62
